Goal: Information Seeking & Learning: Learn about a topic

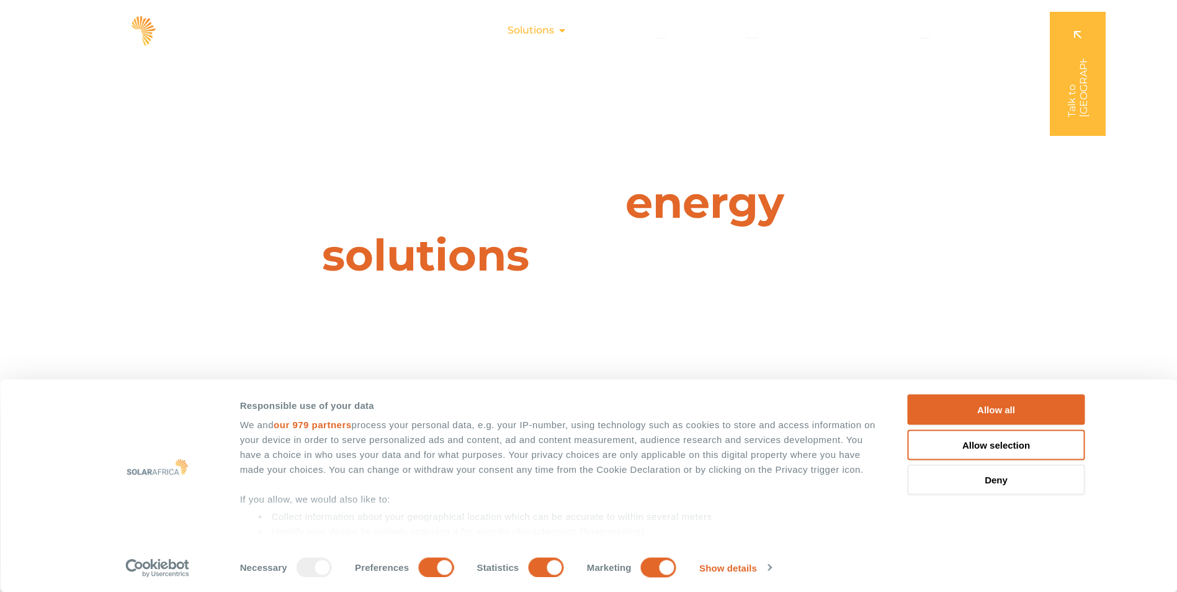
click at [566, 30] on icon "Menu" at bounding box center [562, 30] width 10 height 10
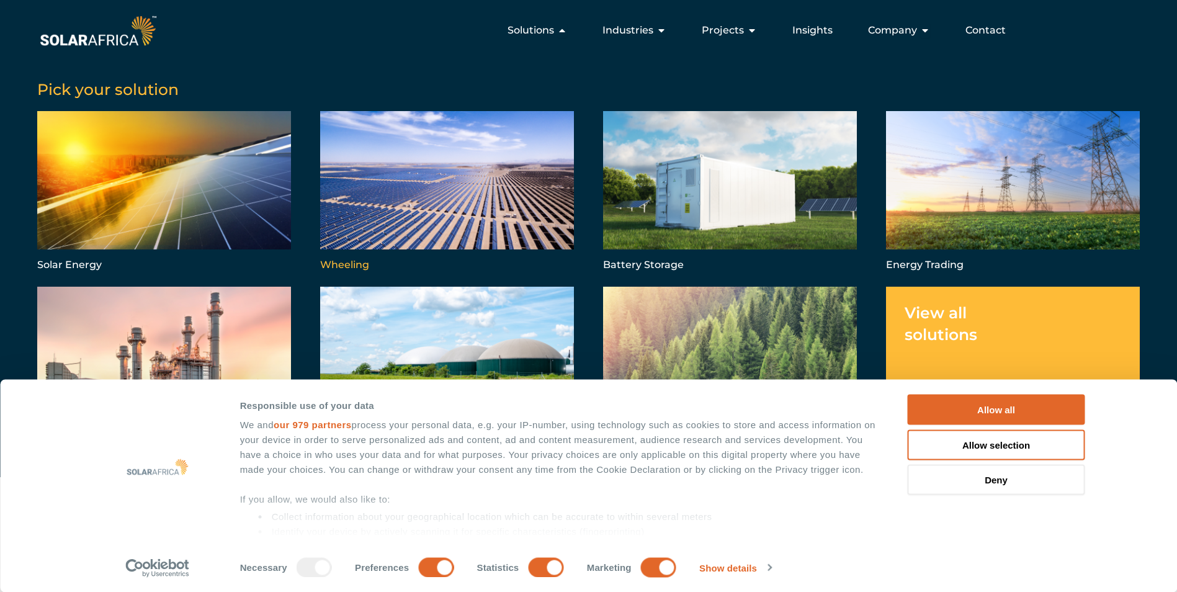
click at [419, 198] on link "Menu" at bounding box center [447, 192] width 254 height 163
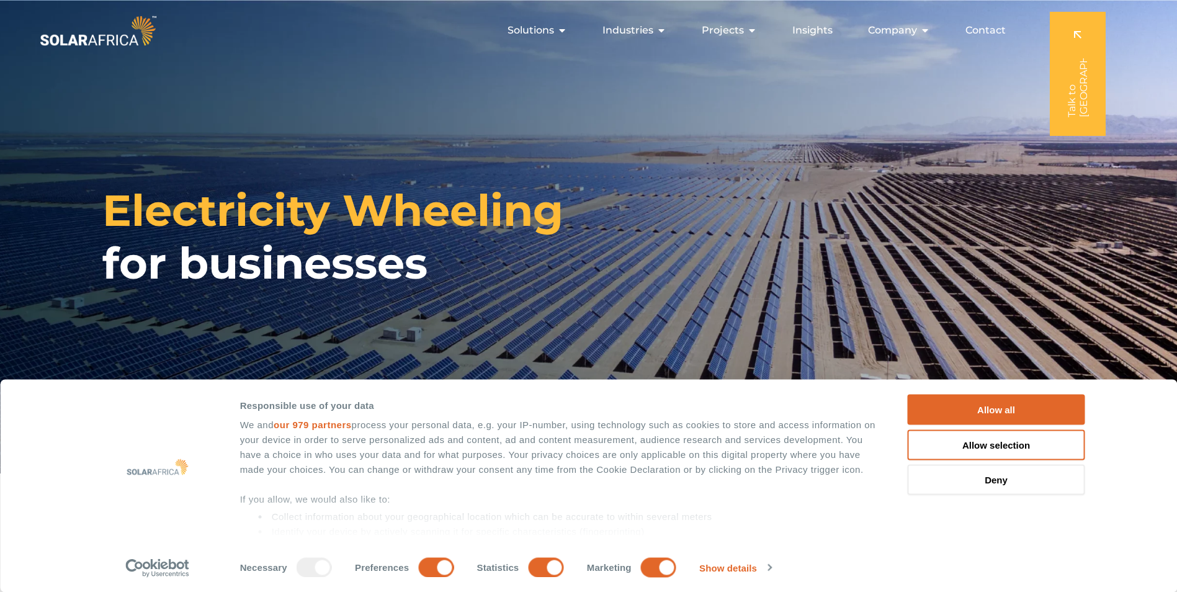
click at [977, 405] on button "Allow all" at bounding box center [996, 410] width 177 height 30
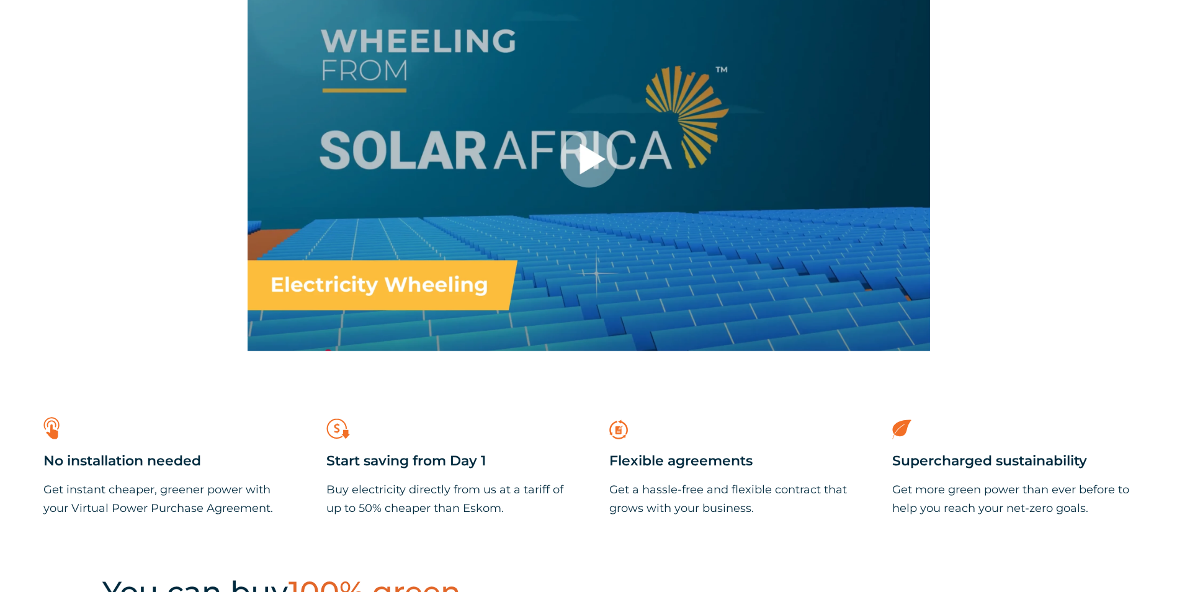
scroll to position [744, 0]
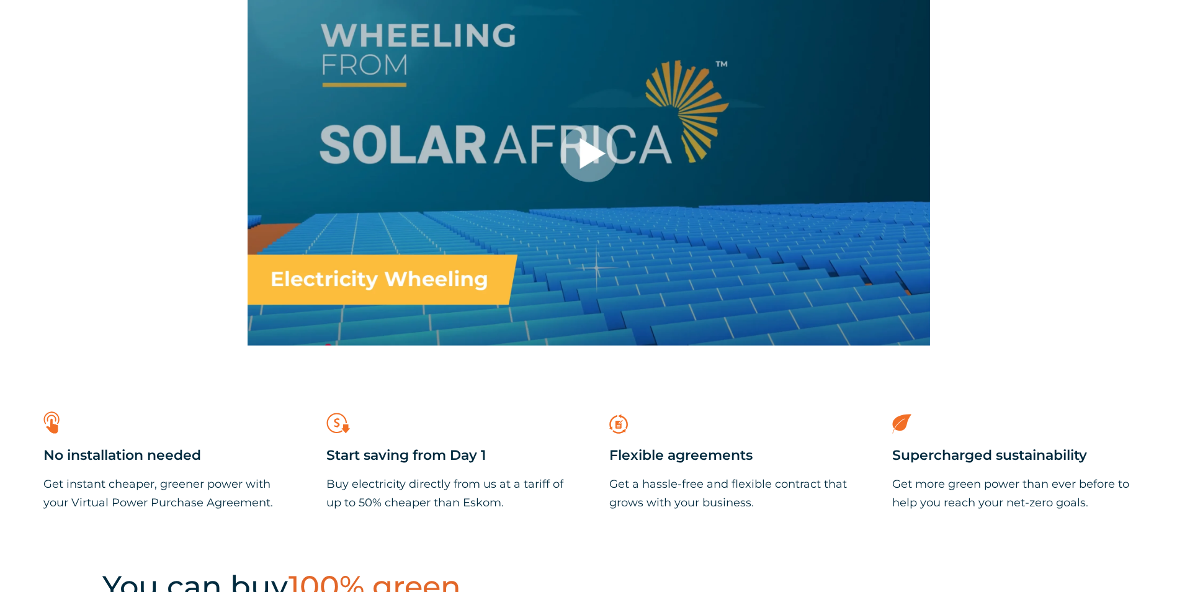
click at [397, 285] on div at bounding box center [589, 154] width 682 height 384
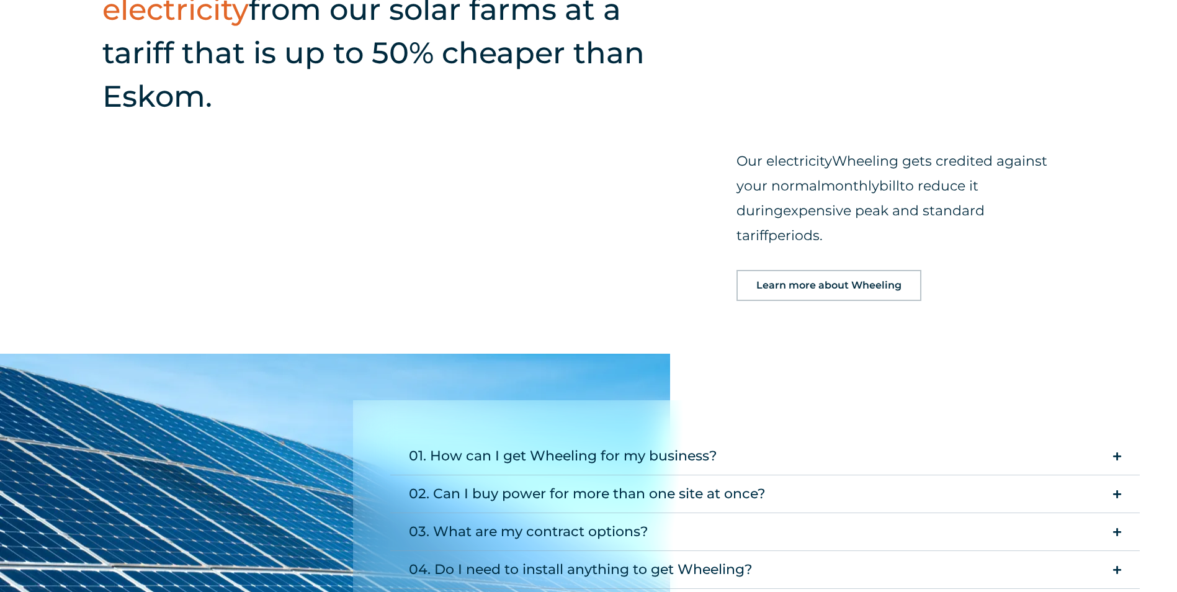
scroll to position [1427, 0]
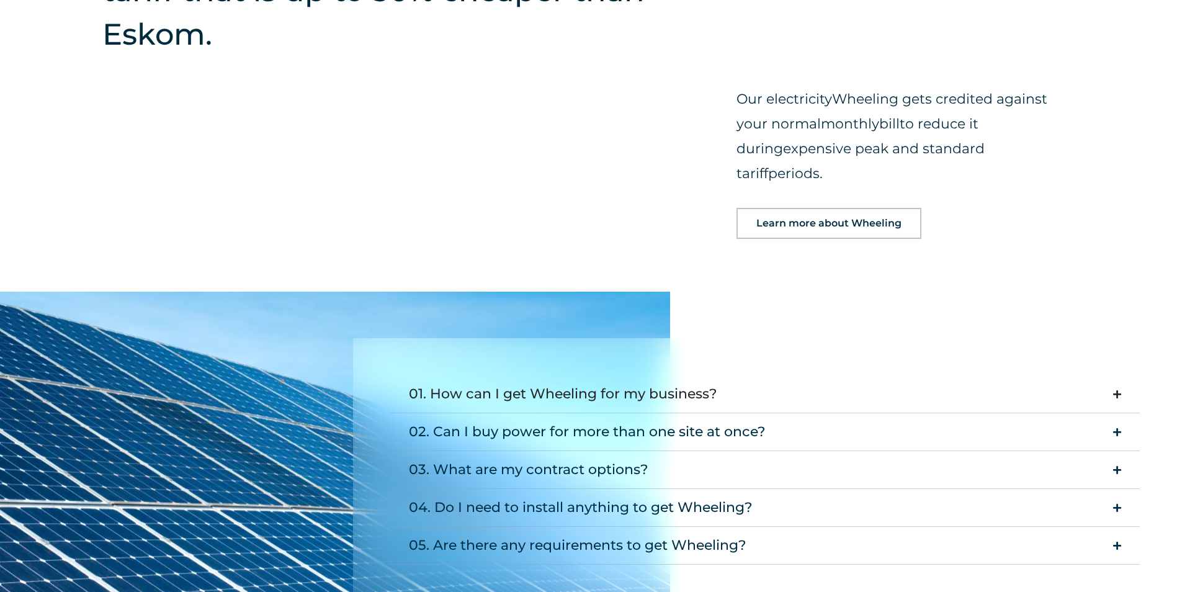
click at [576, 382] on div "01. How can I get Wheeling for my business?" at bounding box center [563, 394] width 308 height 25
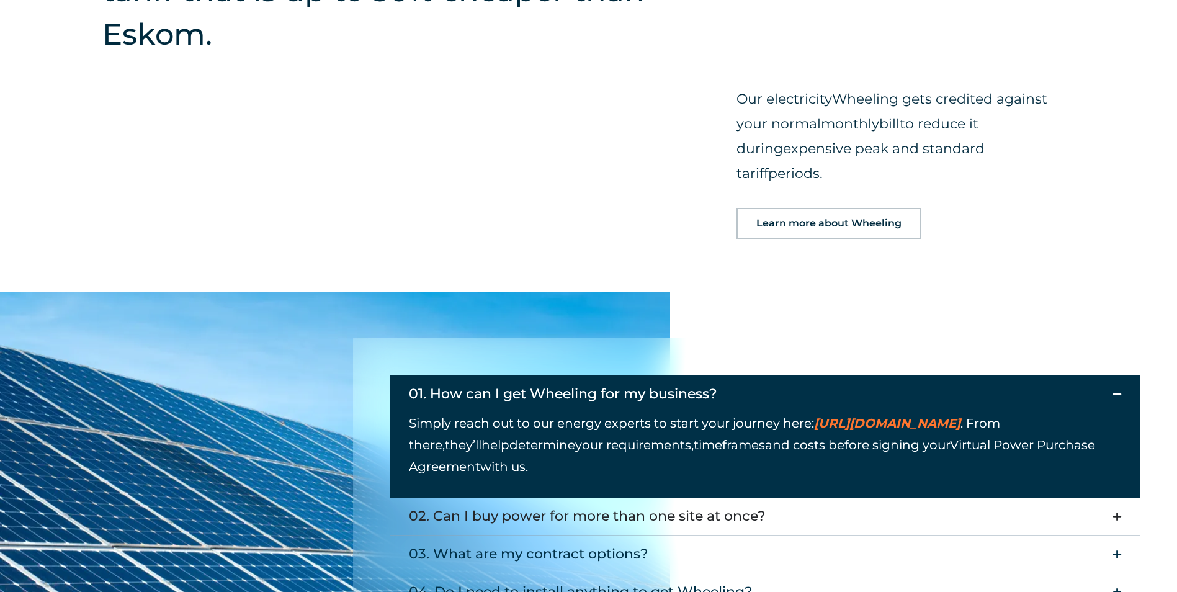
click at [629, 504] on div "02. Can I buy power for more than one site at once?" at bounding box center [587, 516] width 357 height 25
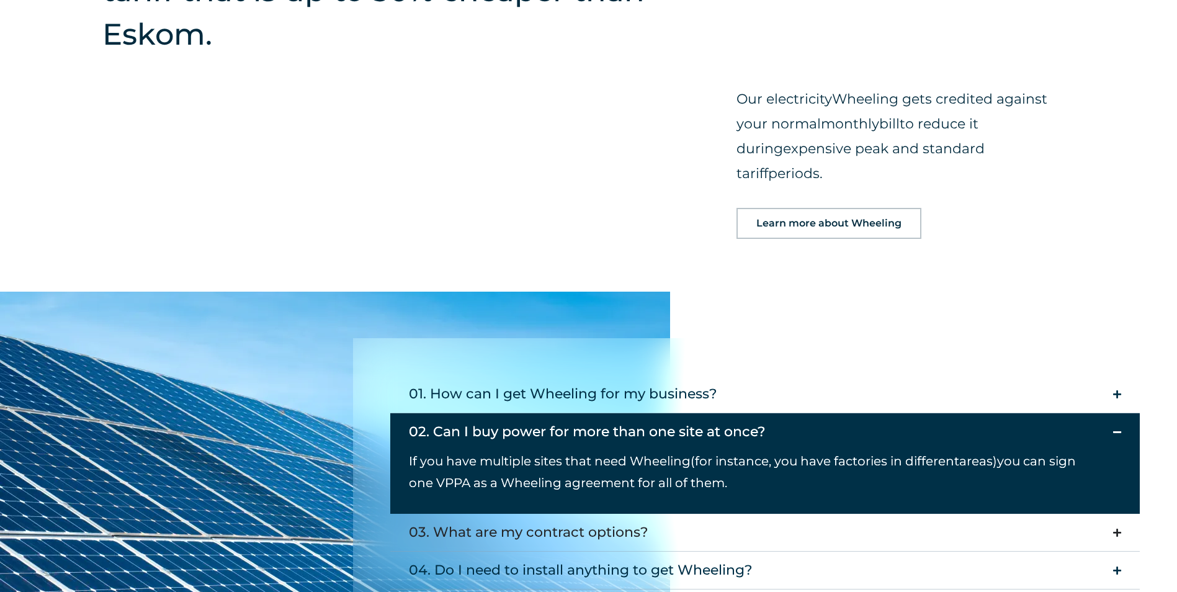
click at [611, 520] on div "03. What are my contract options?" at bounding box center [528, 532] width 239 height 25
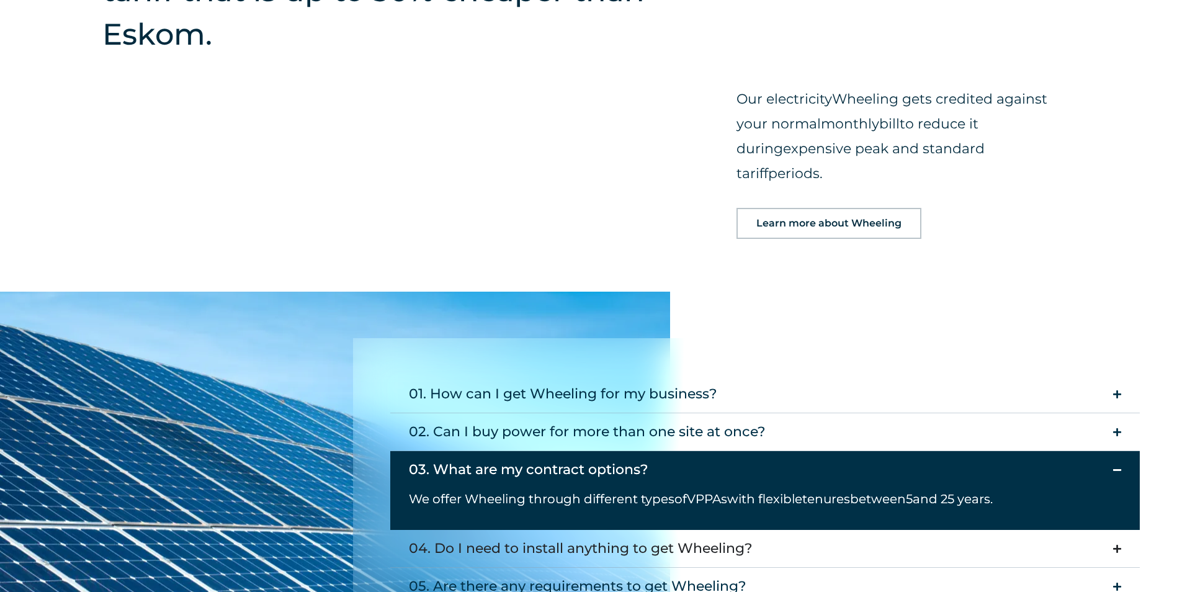
click at [611, 536] on div "04. Do I need to install anything to get Wheeling?" at bounding box center [581, 548] width 344 height 25
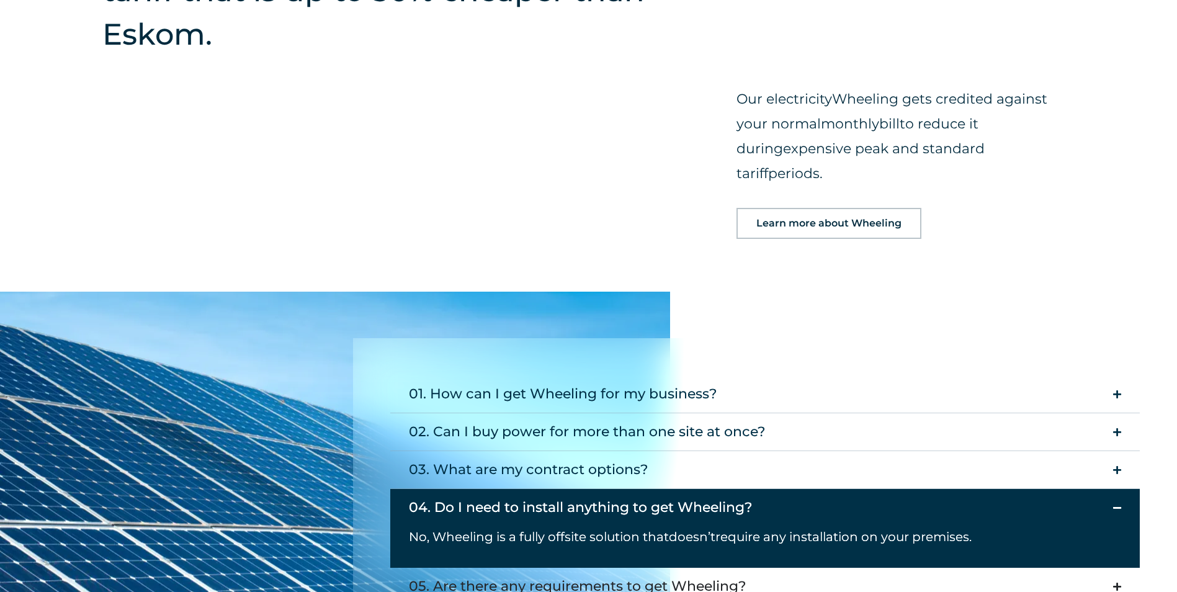
click at [616, 574] on div "05. Are there any requirements to get Wheeling?" at bounding box center [578, 586] width 338 height 25
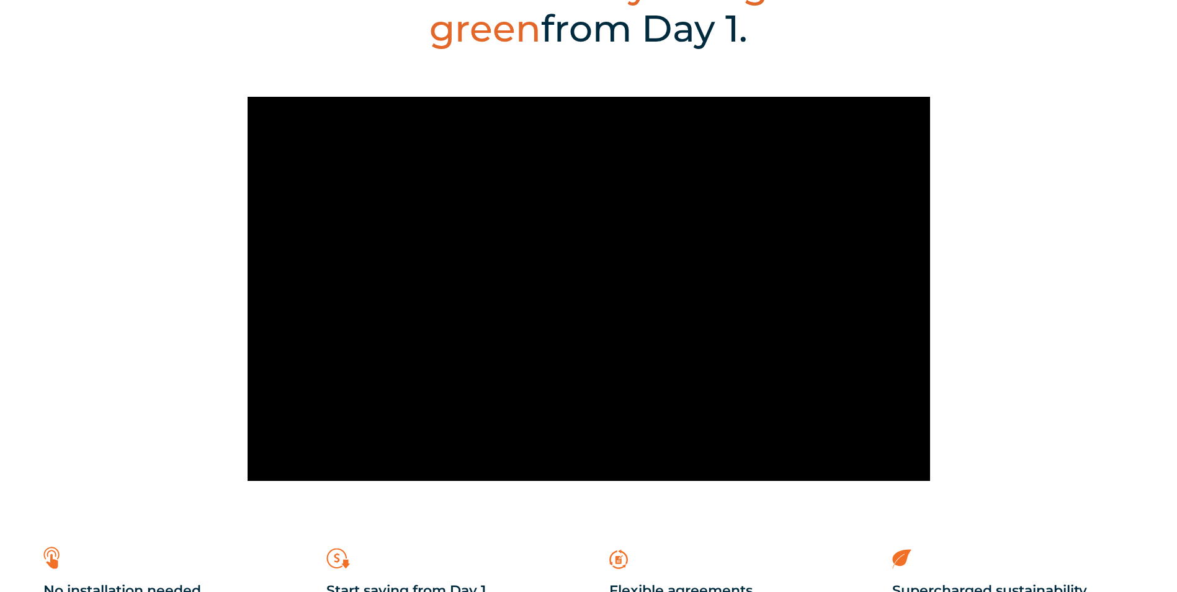
scroll to position [620, 0]
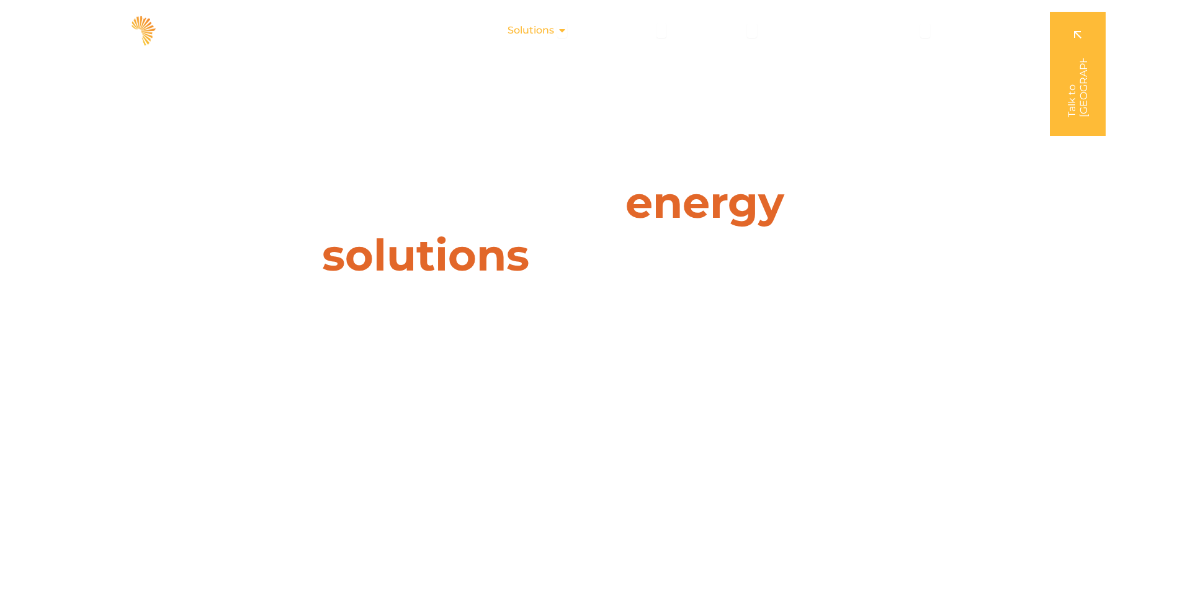
click at [567, 30] on icon "Menu" at bounding box center [562, 30] width 10 height 10
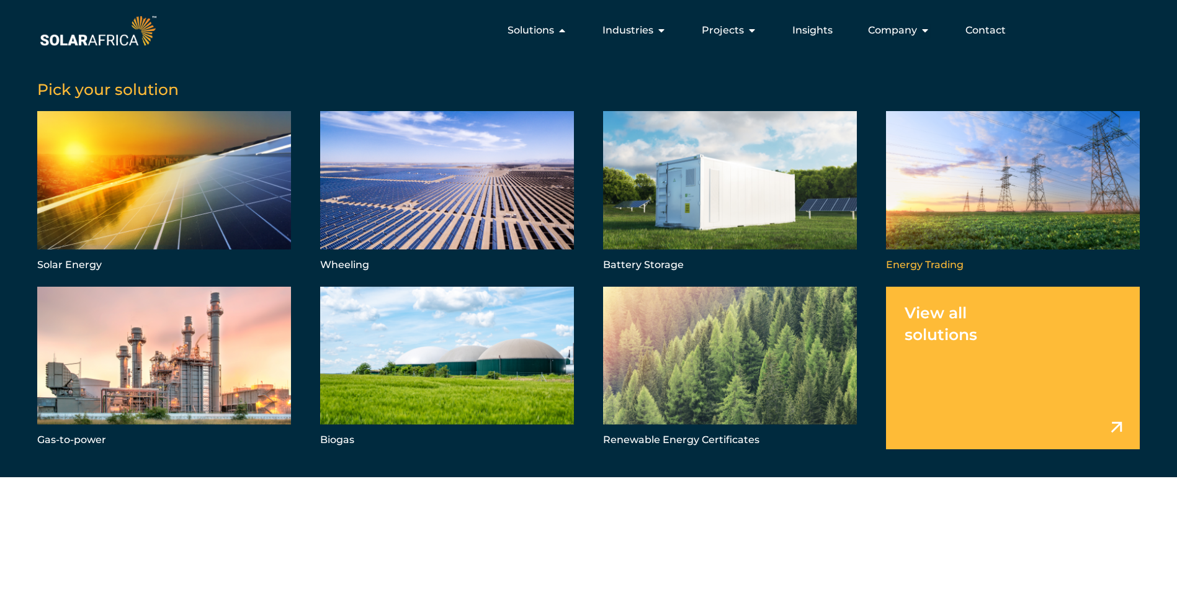
click at [955, 190] on link "Menu" at bounding box center [1013, 192] width 254 height 163
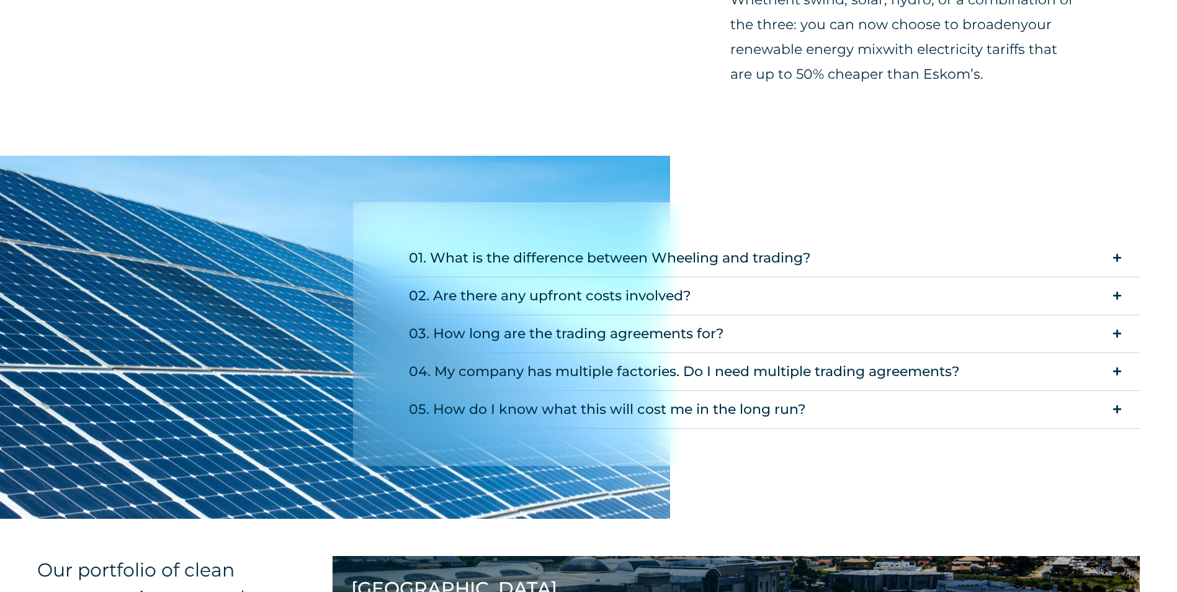
scroll to position [1179, 0]
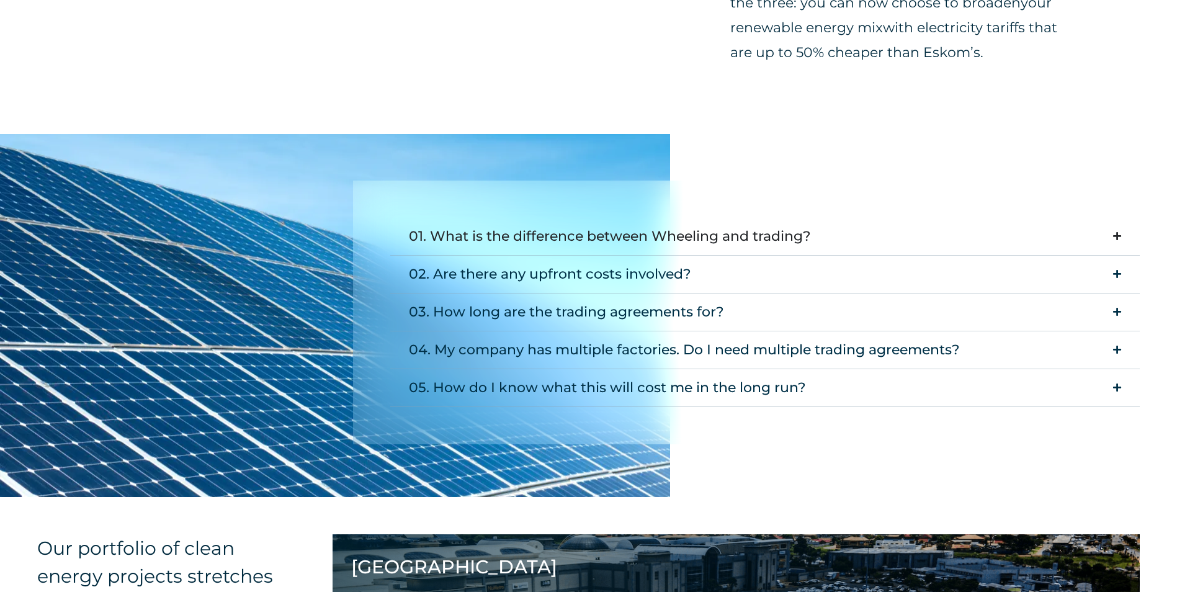
click at [578, 236] on div "01. What is the difference between Wheeling and trading?" at bounding box center [610, 236] width 402 height 25
